Goal: Task Accomplishment & Management: Use online tool/utility

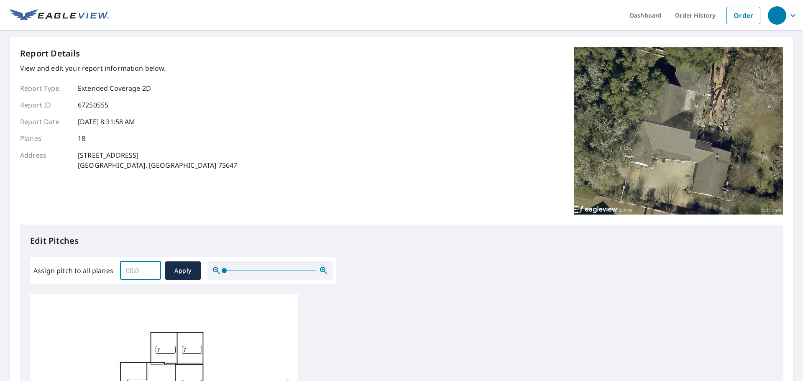
click at [130, 269] on input "Assign pitch to all planes" at bounding box center [140, 270] width 41 height 23
type input "7"
click at [175, 270] on span "Apply" at bounding box center [183, 270] width 22 height 10
type input "7"
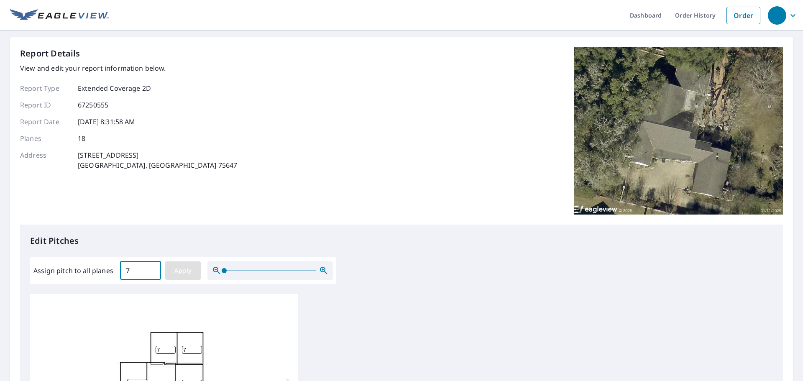
type input "7"
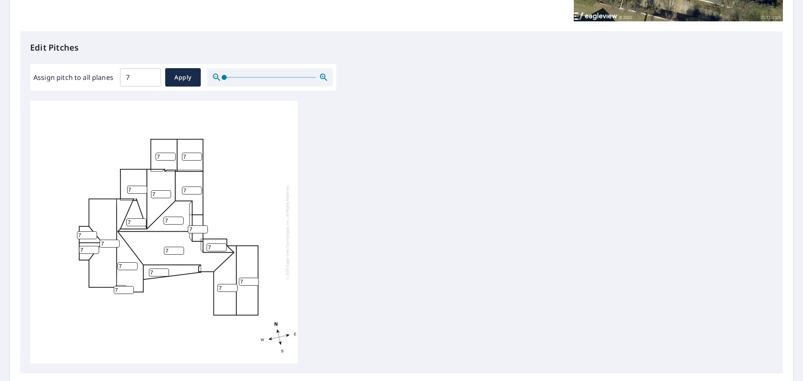
scroll to position [209, 0]
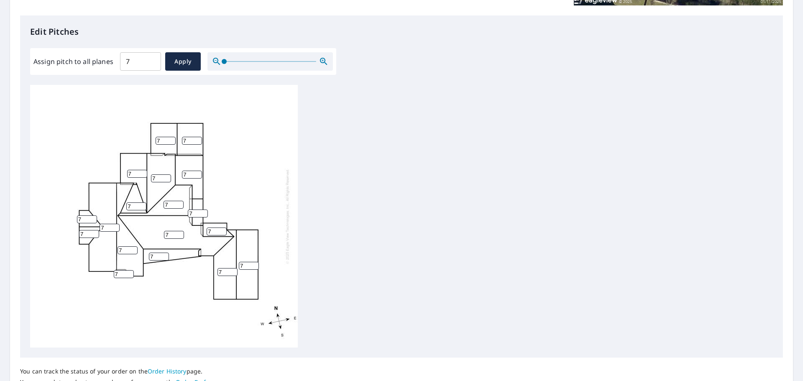
click at [154, 256] on input "7" at bounding box center [159, 257] width 20 height 8
type input "1"
click at [138, 207] on input "7" at bounding box center [136, 206] width 20 height 8
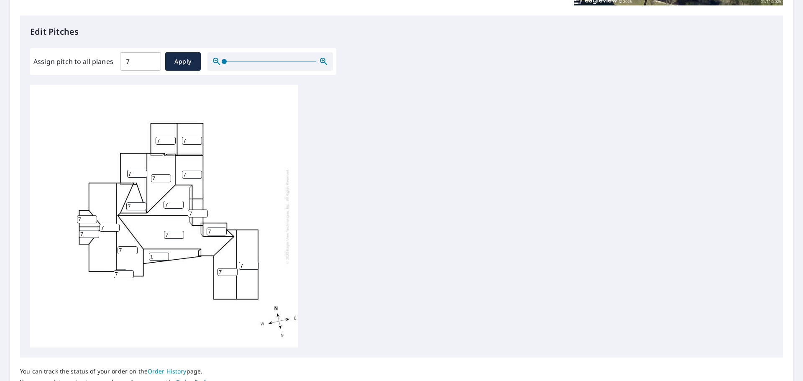
click at [138, 207] on input "7" at bounding box center [136, 206] width 20 height 8
type input "2"
click at [199, 173] on input "8" at bounding box center [192, 175] width 20 height 8
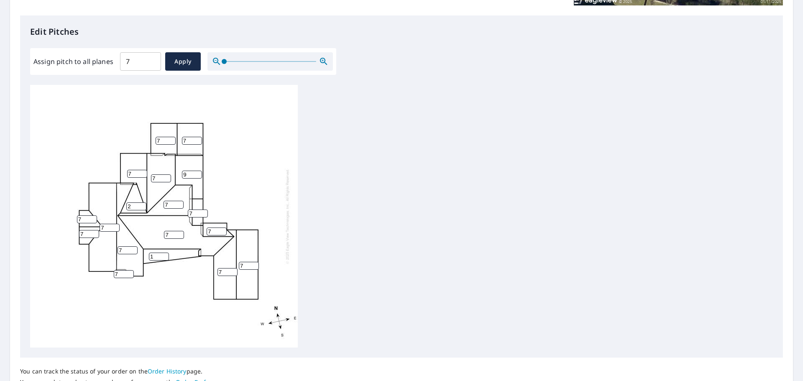
click at [198, 173] on input "9" at bounding box center [192, 175] width 20 height 8
click at [194, 175] on input "9" at bounding box center [192, 175] width 20 height 8
click at [193, 176] on input "9" at bounding box center [192, 175] width 20 height 8
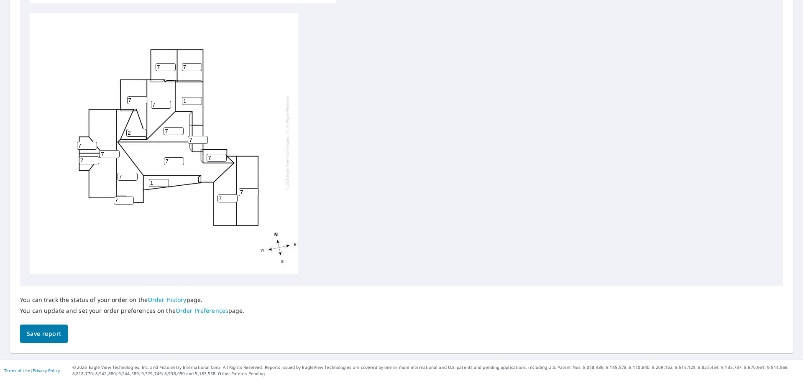
type input "1"
click at [45, 330] on span "Save report" at bounding box center [44, 334] width 34 height 10
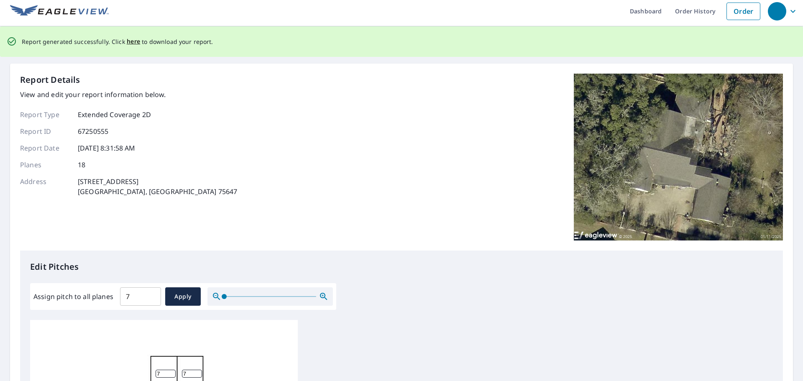
scroll to position [0, 0]
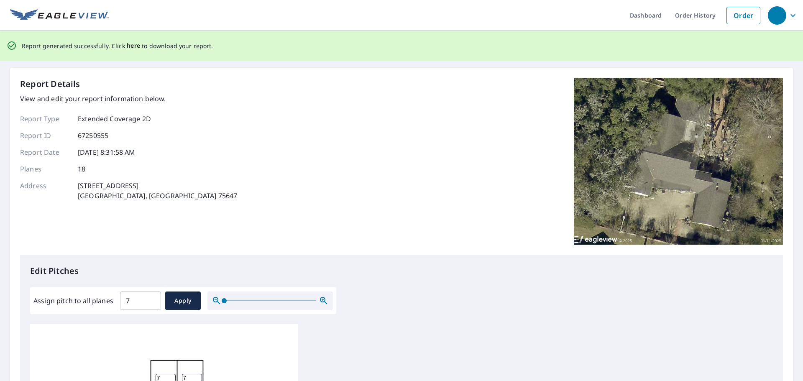
click at [128, 47] on span "here" at bounding box center [134, 46] width 14 height 10
